Goal: Browse casually

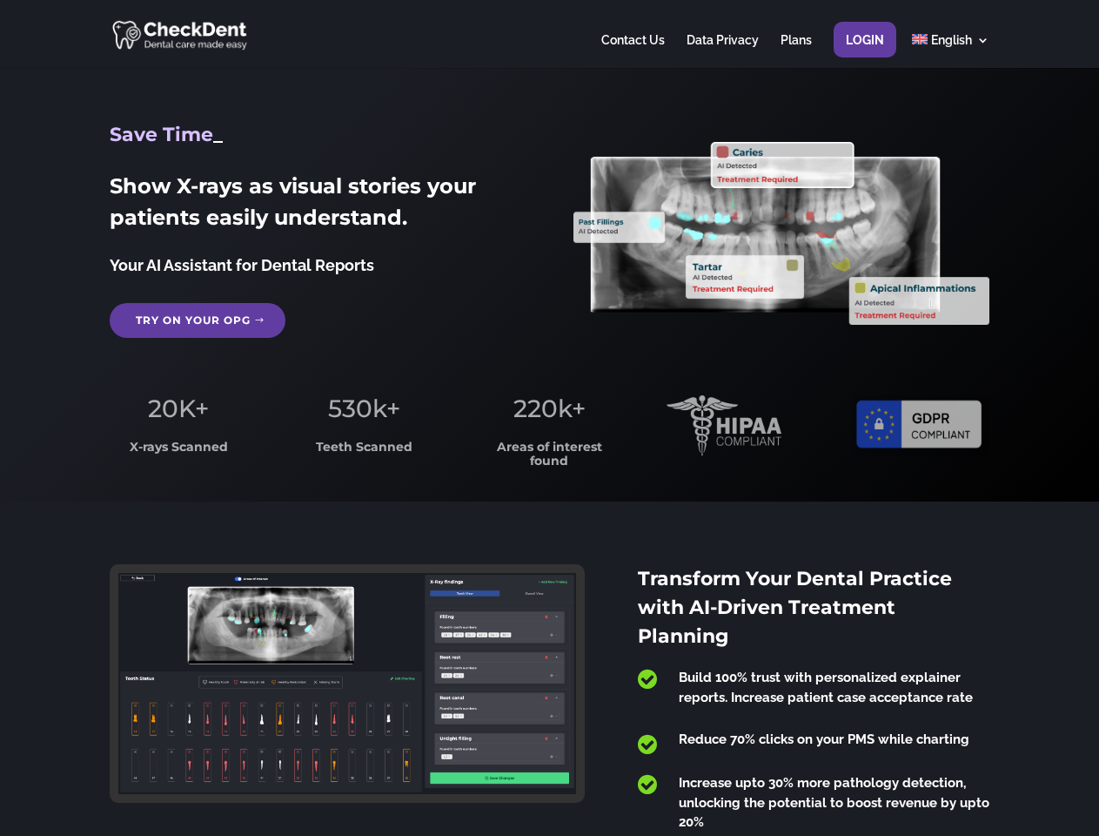
click at [549, 418] on span "220k+" at bounding box center [550, 408] width 72 height 30
click at [549, 34] on div at bounding box center [549, 34] width 879 height 68
click at [549, 418] on span "220k+" at bounding box center [550, 408] width 72 height 30
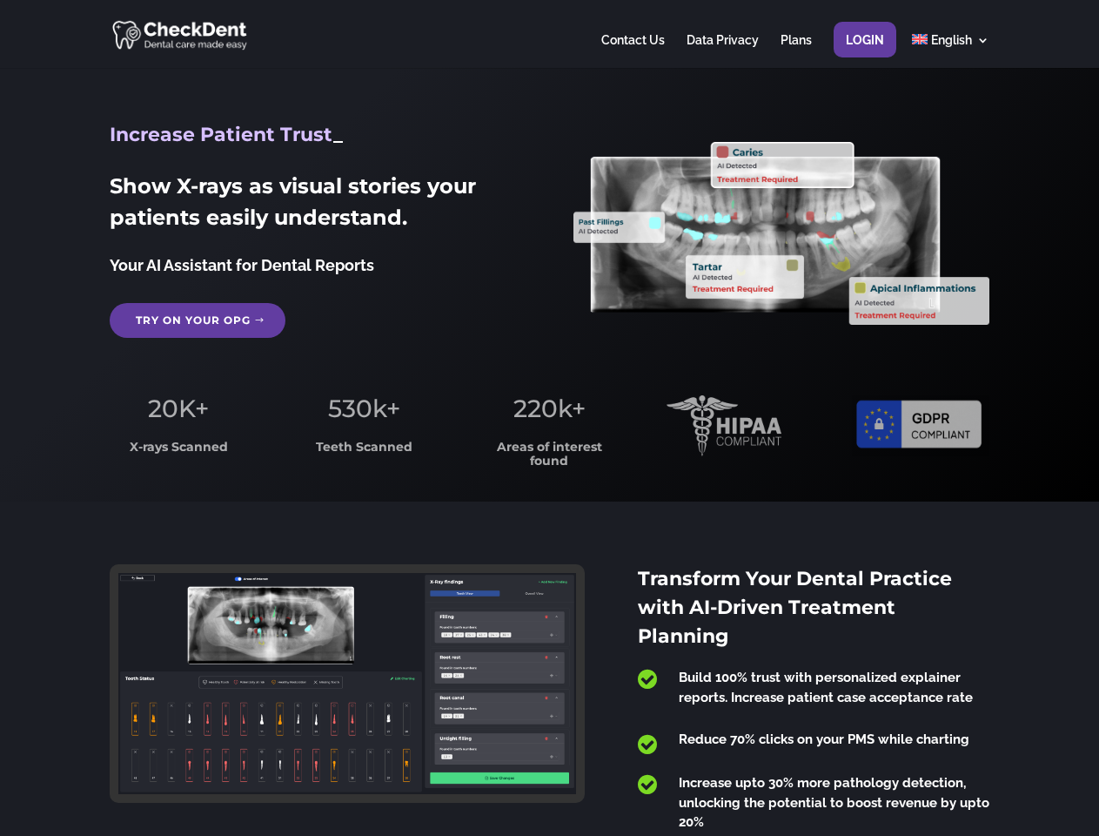
click at [549, 34] on div at bounding box center [549, 34] width 879 height 68
